Goal: Task Accomplishment & Management: Use online tool/utility

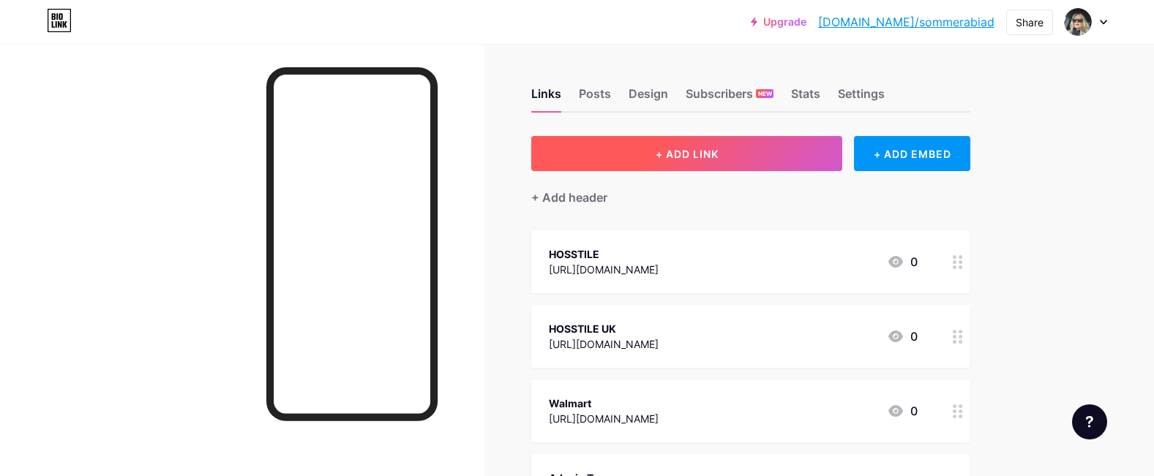
click at [689, 145] on button "+ ADD LINK" at bounding box center [686, 153] width 311 height 35
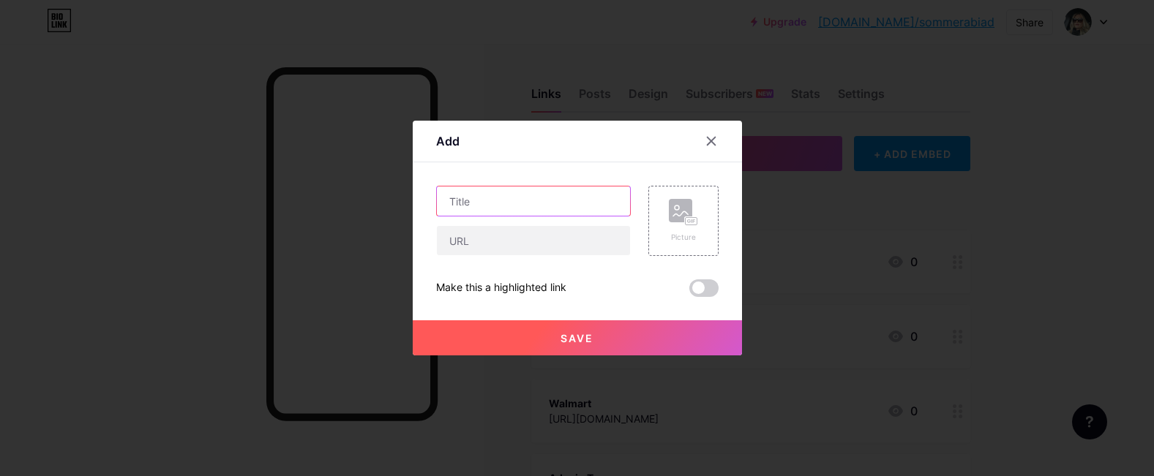
click at [503, 199] on input "text" at bounding box center [533, 201] width 193 height 29
type input "Shop"
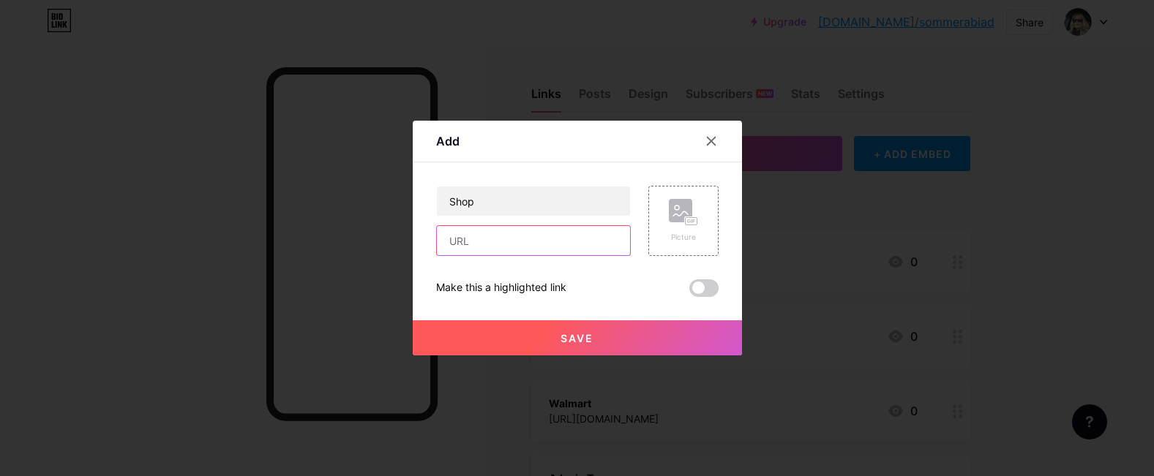
click at [496, 246] on input "text" at bounding box center [533, 240] width 193 height 29
paste input "[URL][DOMAIN_NAME][PERSON_NAME]"
type input "[URL][DOMAIN_NAME][PERSON_NAME]"
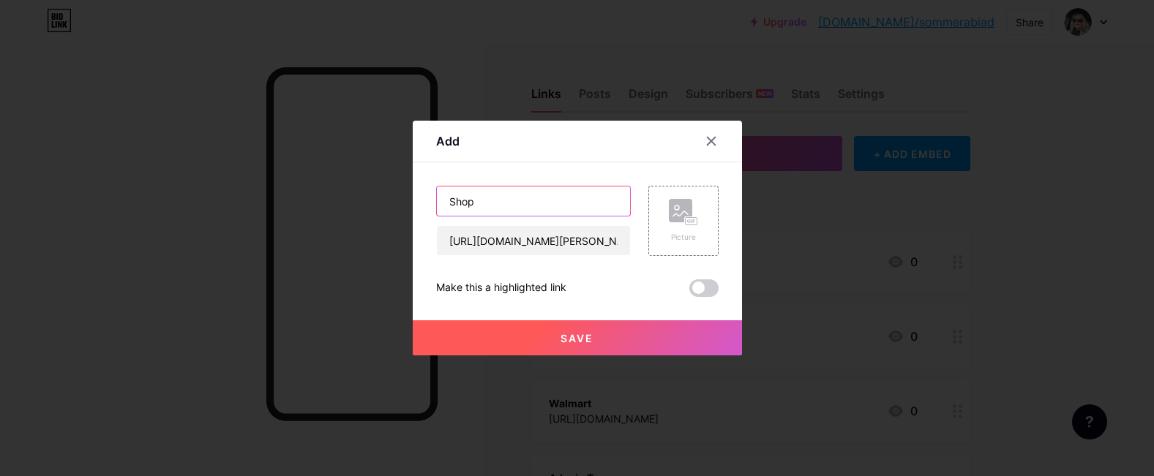
click at [490, 206] on input "Shop" at bounding box center [533, 201] width 193 height 29
type input "[DOMAIN_NAME]"
click at [710, 293] on span at bounding box center [703, 288] width 29 height 18
click at [689, 292] on input "checkbox" at bounding box center [689, 292] width 0 height 0
click at [571, 339] on span "Save" at bounding box center [576, 338] width 33 height 12
